Goal: Check status: Check status

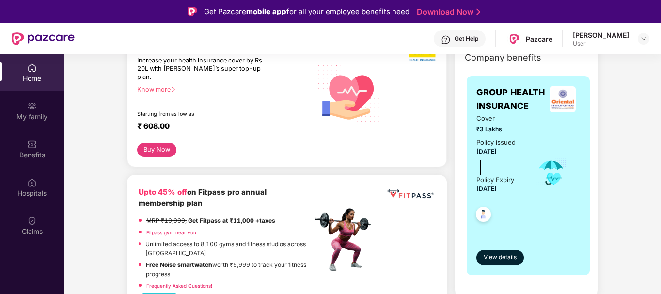
scroll to position [143, 0]
click at [521, 126] on div "Cover ₹3 Lakhs Policy issued [DATE] Policy Expiry [DATE]" at bounding box center [528, 171] width 104 height 117
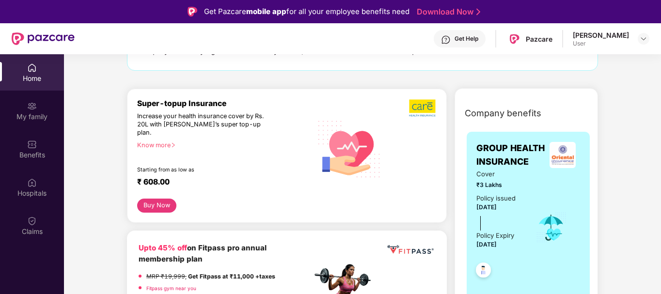
scroll to position [252, 0]
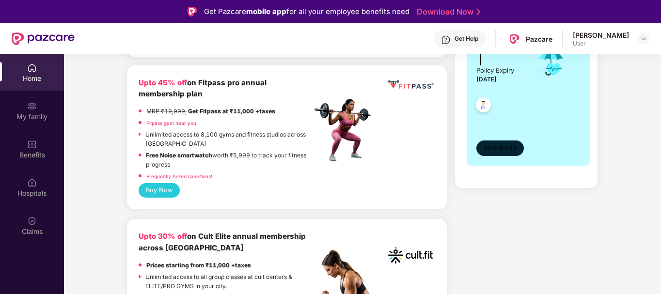
click at [498, 150] on span "View details" at bounding box center [499, 147] width 33 height 9
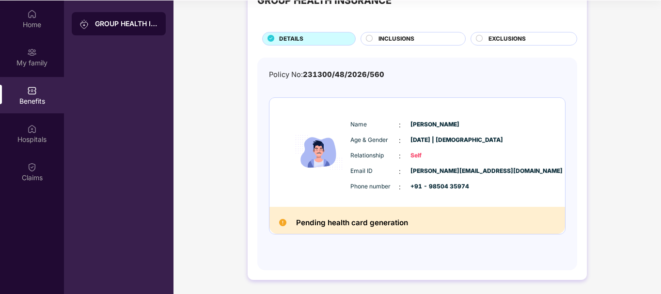
scroll to position [53, 0]
click at [368, 222] on h2 "Pending health card generation" at bounding box center [352, 223] width 112 height 13
click at [381, 209] on div "Pending health card generation" at bounding box center [416, 220] width 295 height 27
click at [380, 230] on div "Pending health card generation" at bounding box center [416, 220] width 295 height 27
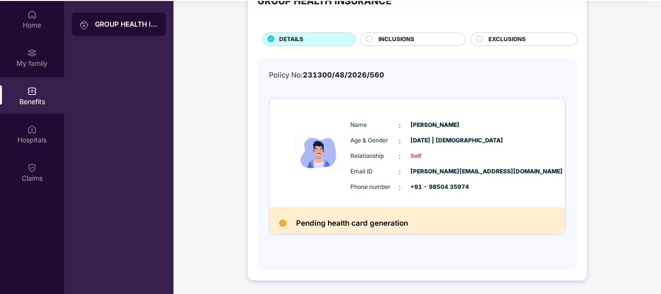
click at [379, 224] on h2 "Pending health card generation" at bounding box center [352, 223] width 112 height 13
click at [333, 224] on h2 "Pending health card generation" at bounding box center [352, 223] width 112 height 13
click at [340, 212] on div "Pending health card generation" at bounding box center [416, 220] width 295 height 27
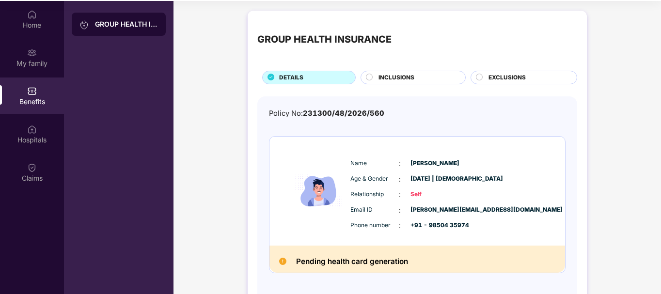
scroll to position [0, 0]
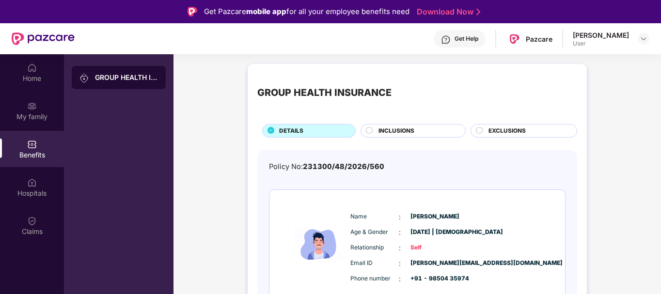
click at [88, 74] on img at bounding box center [84, 78] width 10 height 10
click at [114, 76] on div "GROUP HEALTH INSURANCE" at bounding box center [126, 78] width 63 height 10
click at [171, 116] on div "GROUP HEALTH INSURANCE" at bounding box center [118, 201] width 109 height 294
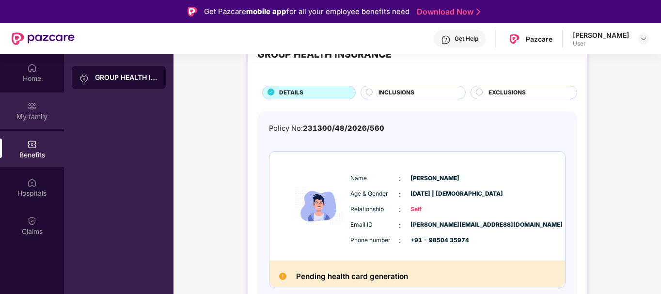
click at [37, 117] on div "My family" at bounding box center [32, 116] width 64 height 10
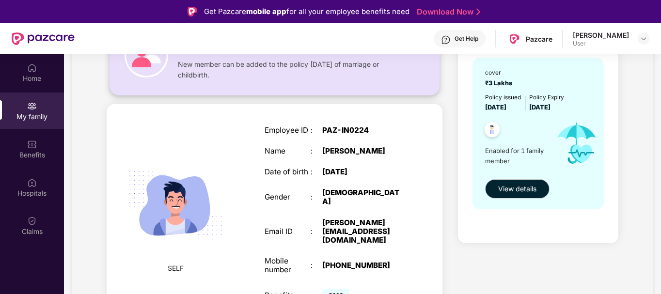
scroll to position [54, 0]
